Goal: Information Seeking & Learning: Learn about a topic

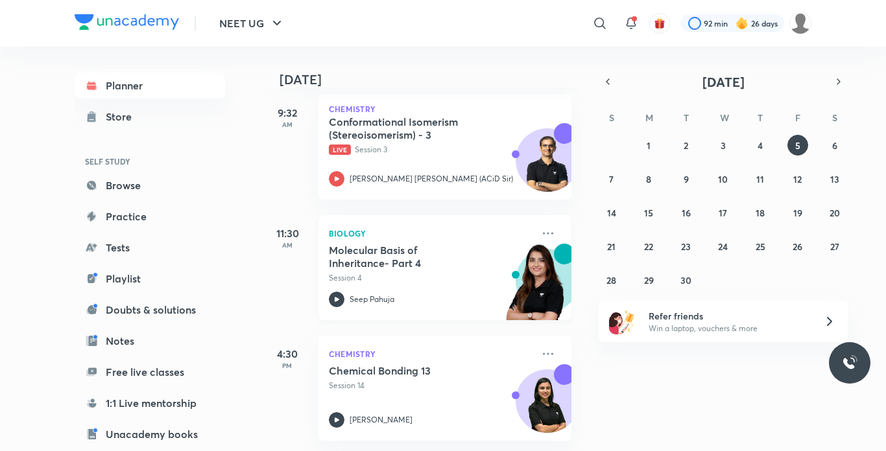
click at [322, 233] on div "Biology Molecular Basis of Inheritance- Part 4 Session 4 Seep Pahuja" at bounding box center [444, 267] width 253 height 105
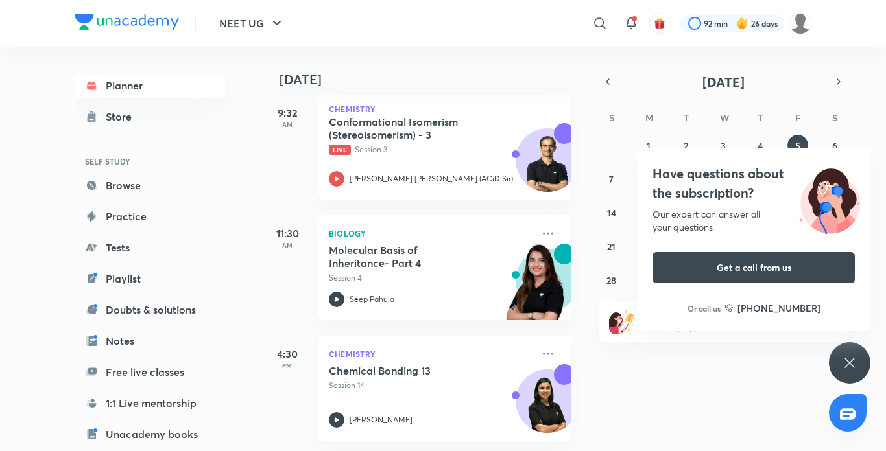
click at [864, 368] on div "Have questions about the subscription? Our expert can answer all your questions…" at bounding box center [850, 363] width 42 height 42
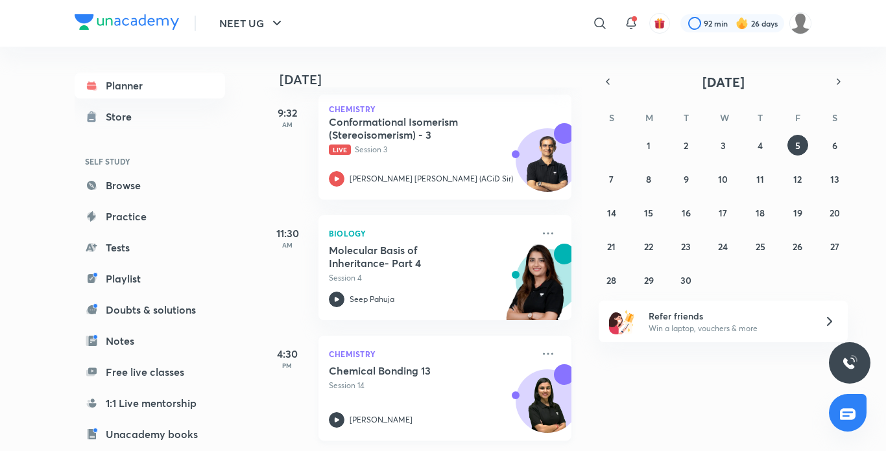
click at [340, 412] on icon at bounding box center [337, 420] width 16 height 16
